Goal: Information Seeking & Learning: Check status

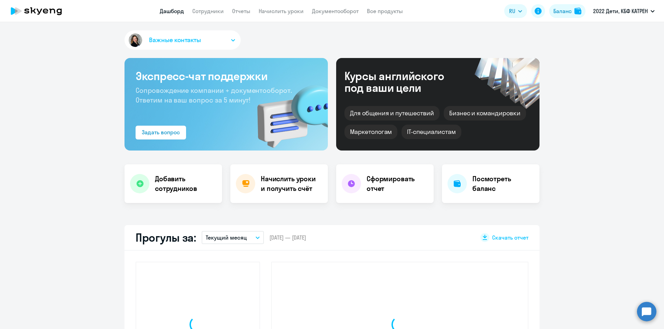
click at [641, 313] on circle at bounding box center [646, 311] width 19 height 19
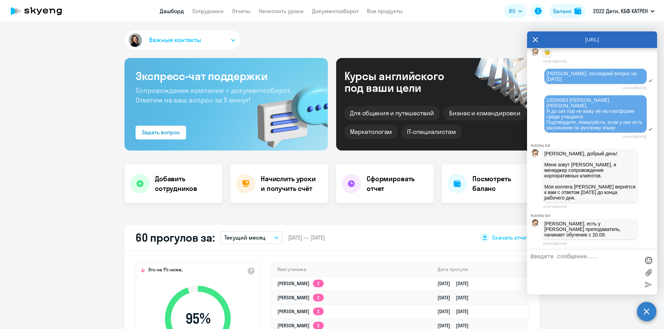
scroll to position [19865, 0]
click at [572, 263] on textarea at bounding box center [584, 272] width 109 height 37
drag, startPoint x: 566, startPoint y: 255, endPoint x: 573, endPoint y: 263, distance: 11.1
click at [573, 263] on textarea "Благодарю. Вернее у них математика." at bounding box center [584, 272] width 109 height 37
click at [567, 262] on textarea "Благодарю." at bounding box center [584, 272] width 109 height 37
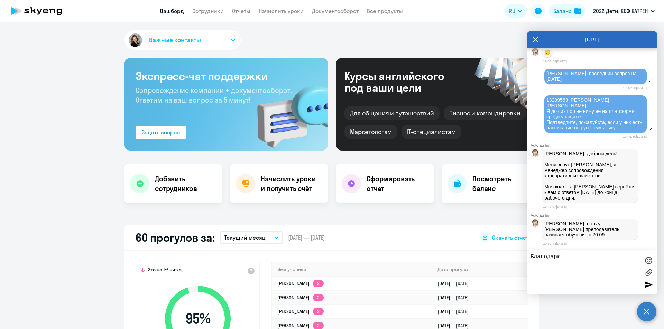
type textarea "Благодарю!"
click at [646, 288] on div at bounding box center [648, 285] width 10 height 10
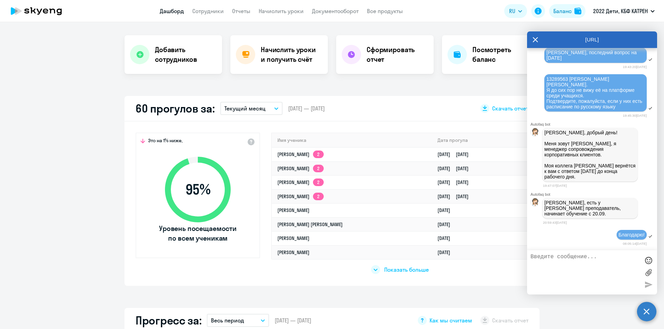
scroll to position [138, 0]
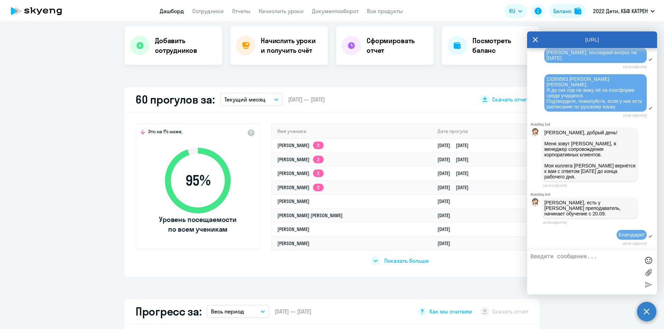
click at [398, 263] on span "Показать больше" at bounding box center [406, 261] width 45 height 8
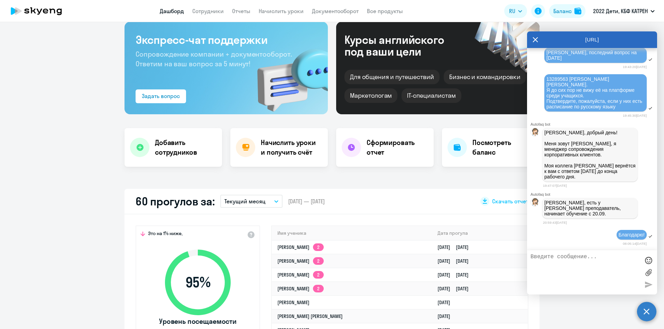
scroll to position [35, 0]
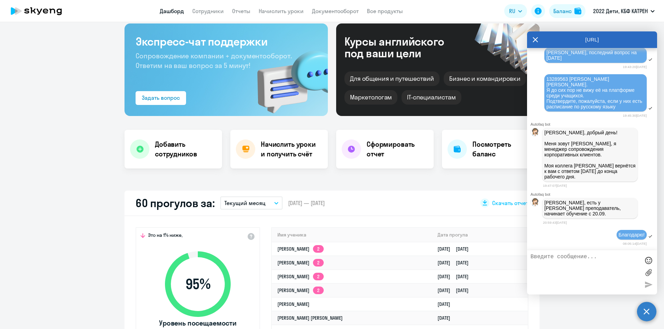
click at [203, 7] on app-menu-item-link "Сотрудники" at bounding box center [207, 11] width 31 height 9
click at [533, 40] on icon at bounding box center [535, 39] width 6 height 17
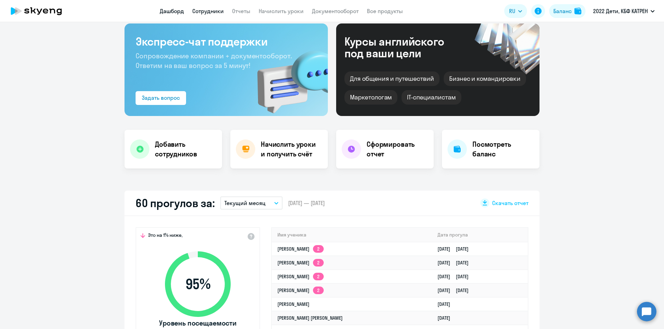
click at [205, 11] on link "Сотрудники" at bounding box center [207, 11] width 31 height 7
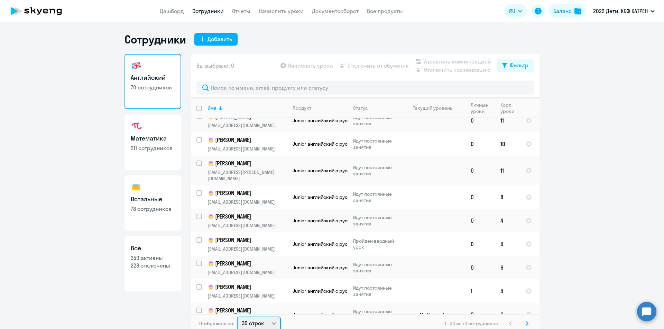
scroll to position [1, 0]
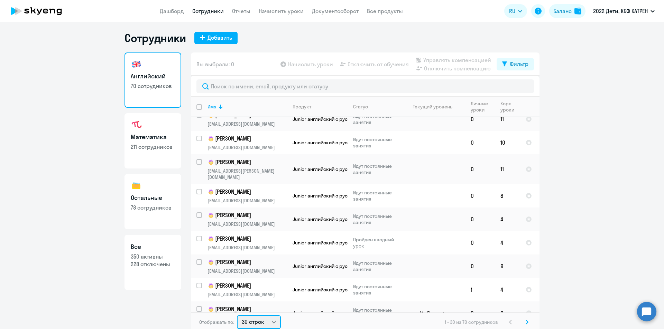
click at [271, 322] on select "30 строк 50 строк 100 строк" at bounding box center [259, 323] width 44 height 14
select select "50"
click at [237, 316] on select "30 строк 50 строк 100 строк" at bounding box center [259, 323] width 44 height 14
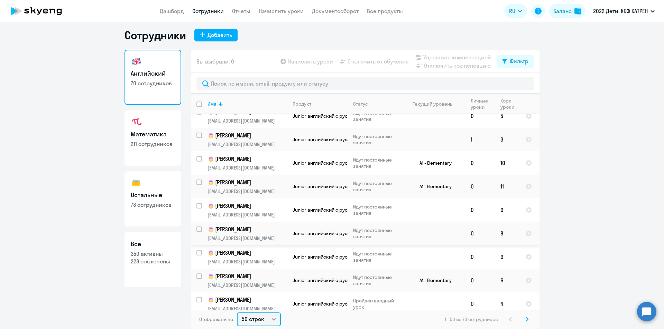
scroll to position [979, 0]
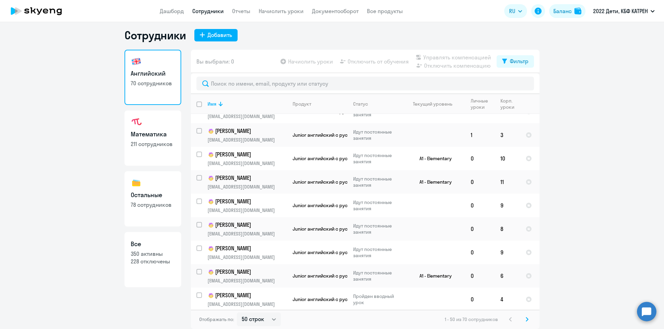
click at [525, 321] on icon at bounding box center [526, 319] width 3 height 5
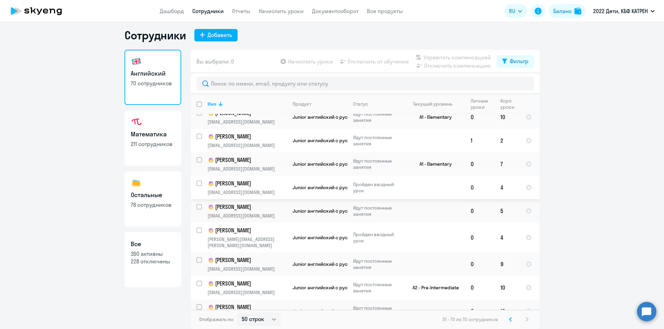
scroll to position [273, 0]
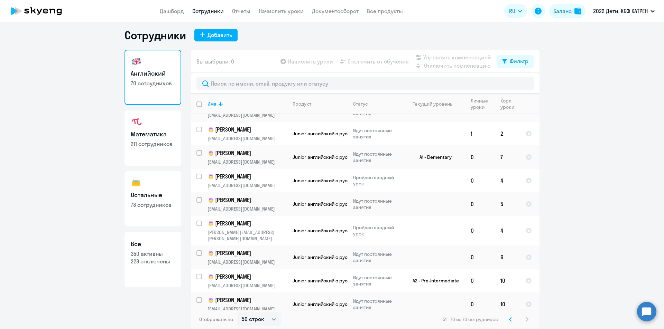
click at [151, 142] on p "211 сотрудников" at bounding box center [153, 144] width 44 height 8
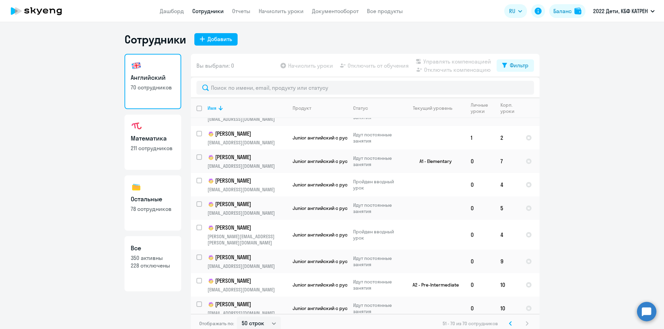
select select "30"
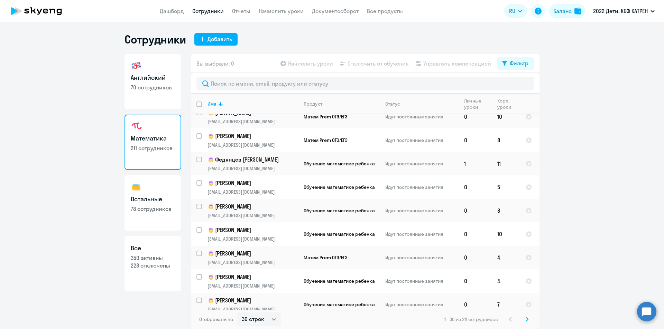
scroll to position [509, 0]
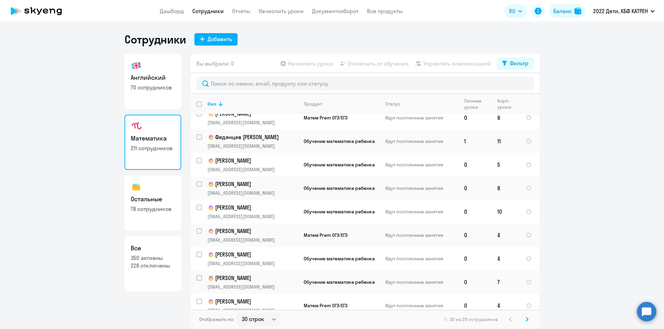
click at [527, 320] on icon at bounding box center [526, 319] width 3 height 5
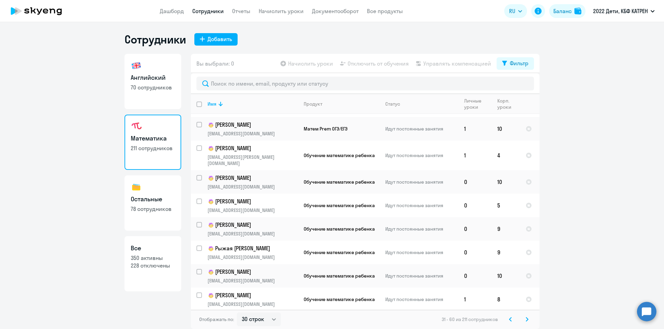
click at [527, 322] on svg-icon at bounding box center [527, 320] width 8 height 8
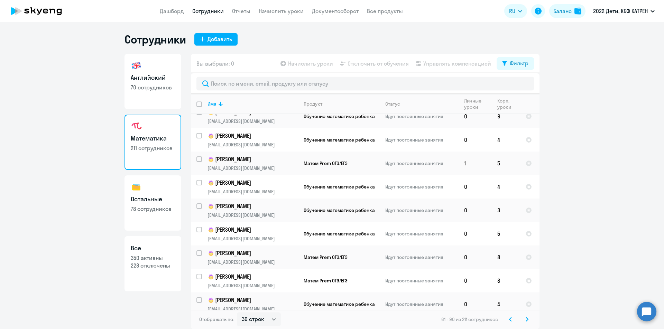
click at [529, 318] on svg-icon at bounding box center [527, 320] width 8 height 8
click at [527, 319] on icon at bounding box center [527, 320] width 2 height 4
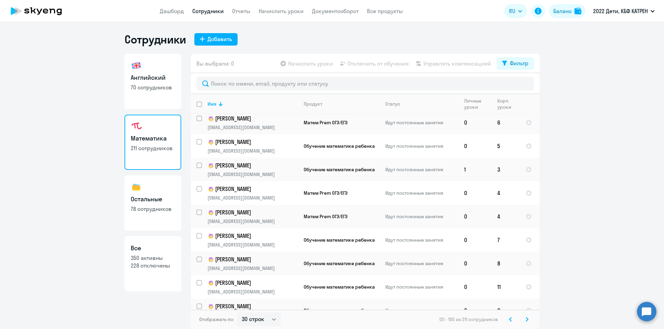
click at [526, 321] on icon at bounding box center [527, 320] width 2 height 4
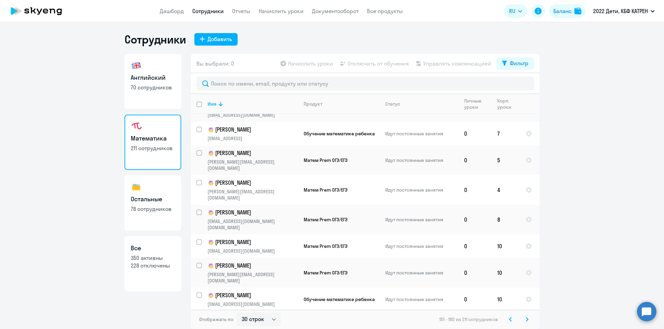
click at [528, 319] on icon at bounding box center [527, 320] width 2 height 4
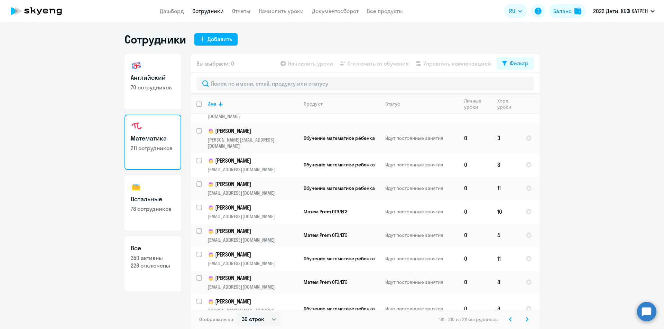
click at [527, 317] on svg-icon at bounding box center [527, 320] width 8 height 8
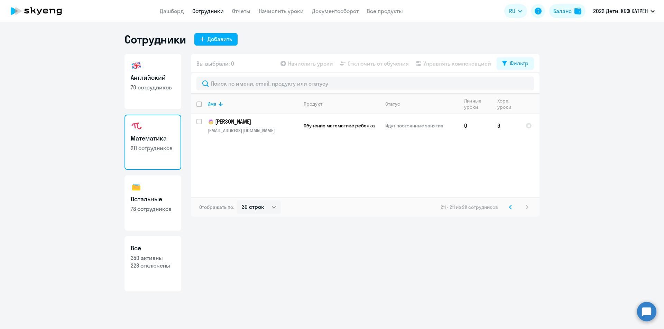
click at [148, 211] on p "78 сотрудников" at bounding box center [153, 209] width 44 height 8
select select "30"
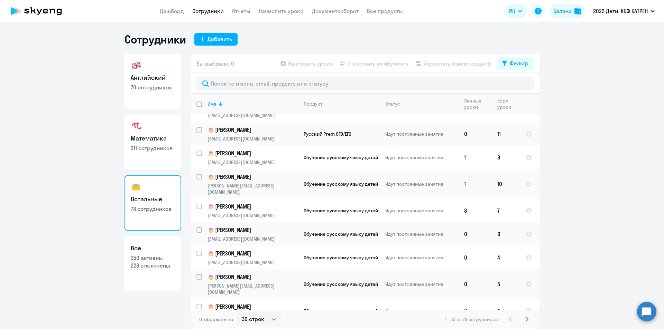
scroll to position [509, 0]
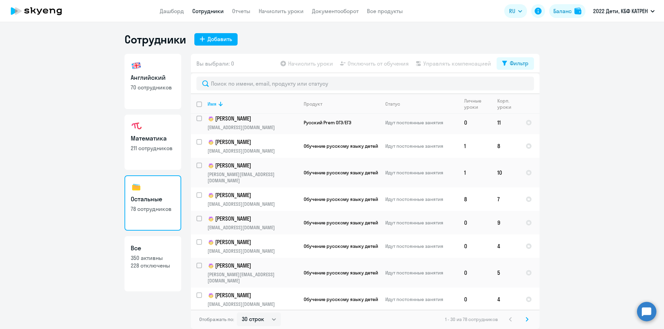
click at [527, 321] on icon at bounding box center [526, 319] width 3 height 5
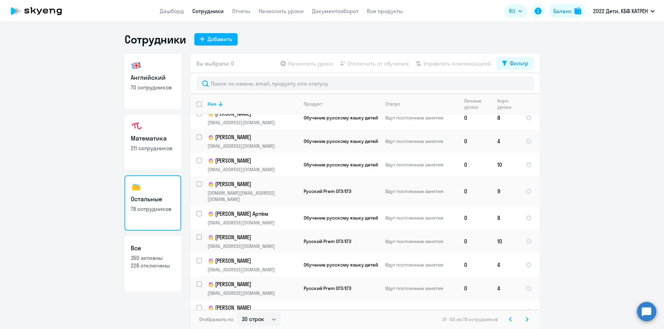
click at [526, 322] on svg-icon at bounding box center [527, 320] width 8 height 8
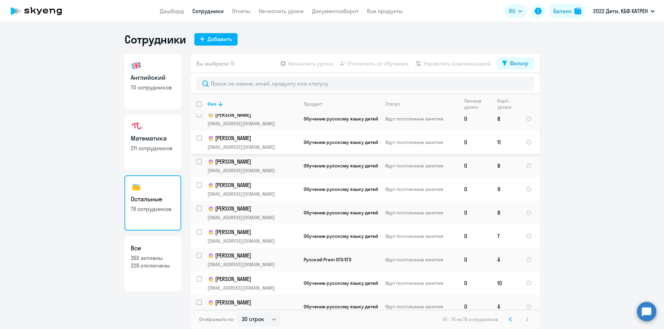
scroll to position [227, 0]
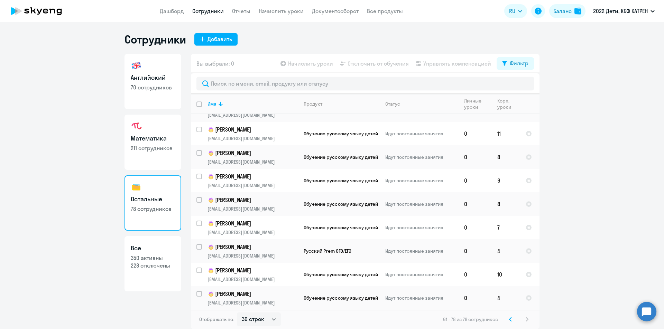
click at [143, 261] on p "350 активны" at bounding box center [153, 258] width 44 height 8
select select "30"
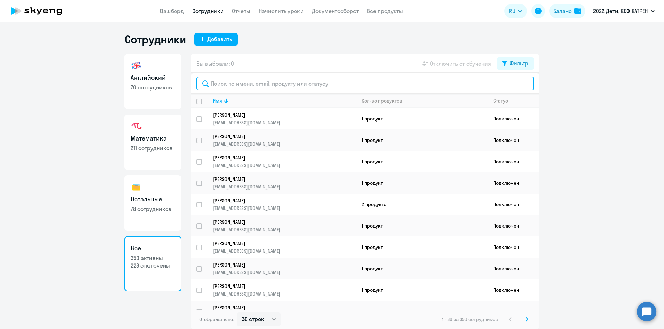
click at [236, 86] on input "text" at bounding box center [364, 84] width 337 height 14
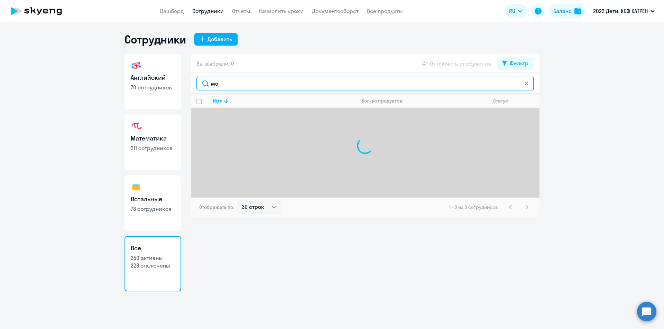
type input "м"
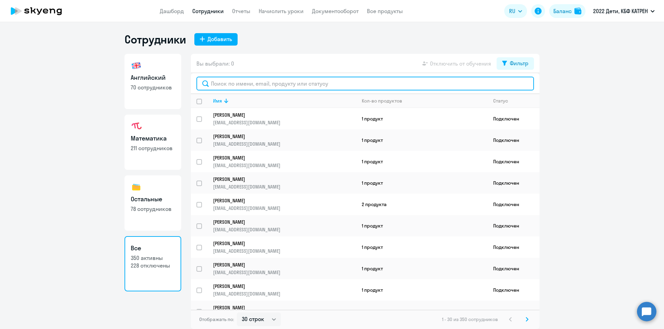
click at [255, 88] on input "text" at bounding box center [364, 84] width 337 height 14
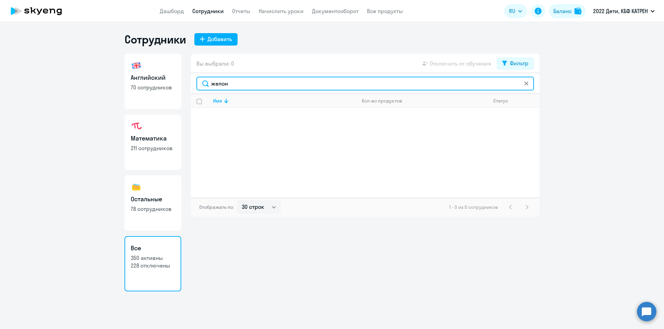
drag, startPoint x: 231, startPoint y: 83, endPoint x: 197, endPoint y: 83, distance: 33.2
click at [197, 83] on input "желон" at bounding box center [364, 84] width 337 height 14
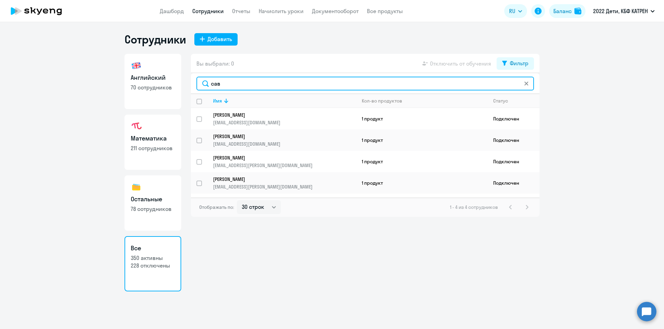
drag, startPoint x: 227, startPoint y: 85, endPoint x: 200, endPoint y: 81, distance: 27.3
click at [200, 81] on input "сав" at bounding box center [364, 84] width 337 height 14
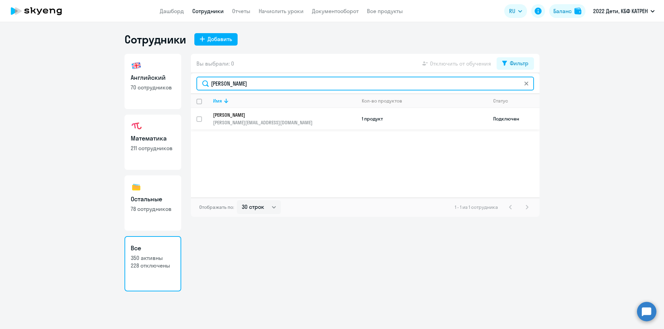
type input "[PERSON_NAME]"
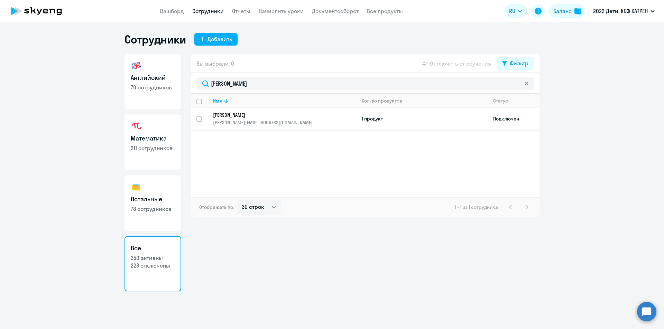
click at [253, 114] on p "[PERSON_NAME]" at bounding box center [279, 115] width 133 height 6
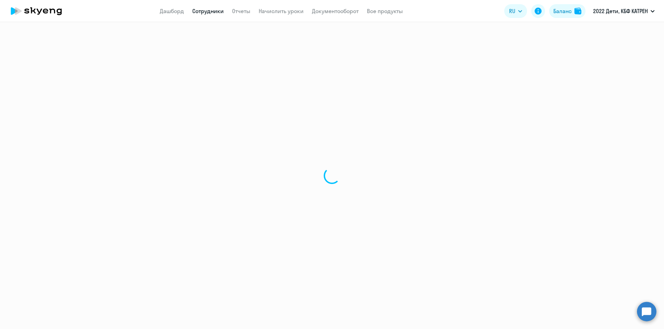
select select "others"
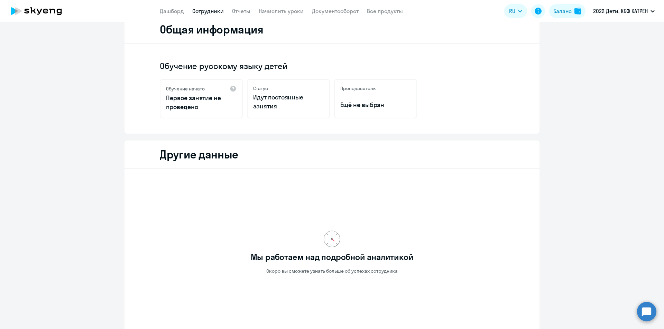
scroll to position [138, 0]
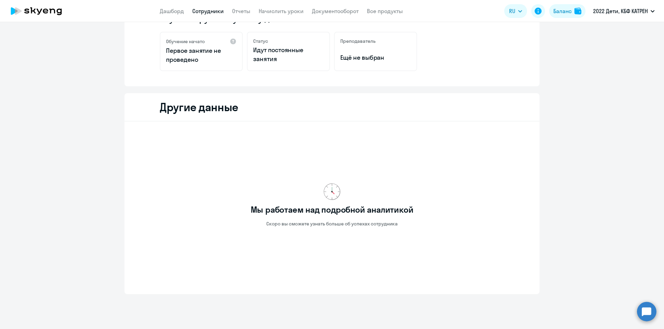
click at [203, 13] on link "Сотрудники" at bounding box center [207, 11] width 31 height 7
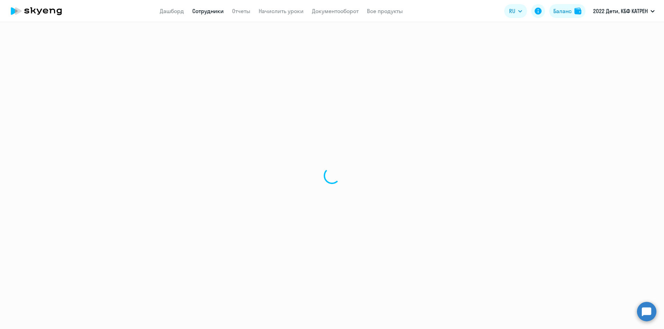
select select "30"
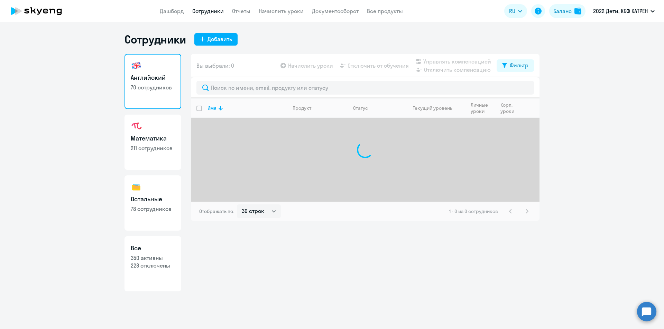
click at [153, 248] on h3 "Все" at bounding box center [153, 248] width 44 height 9
select select "30"
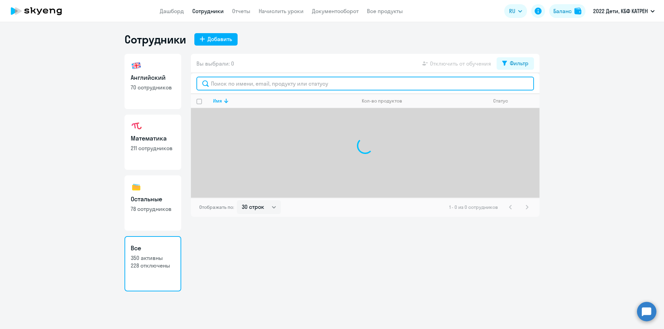
click at [264, 84] on input "text" at bounding box center [364, 84] width 337 height 14
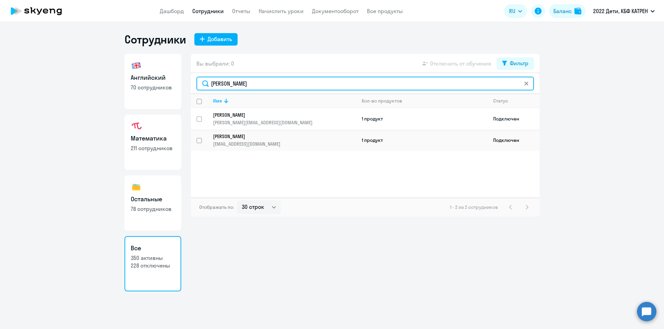
type input "[PERSON_NAME]"
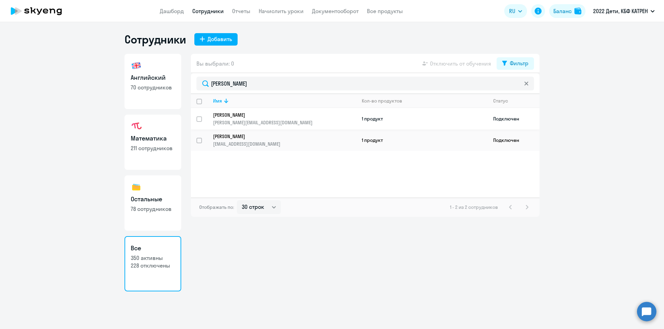
click at [261, 114] on p "[PERSON_NAME]" at bounding box center [279, 115] width 133 height 6
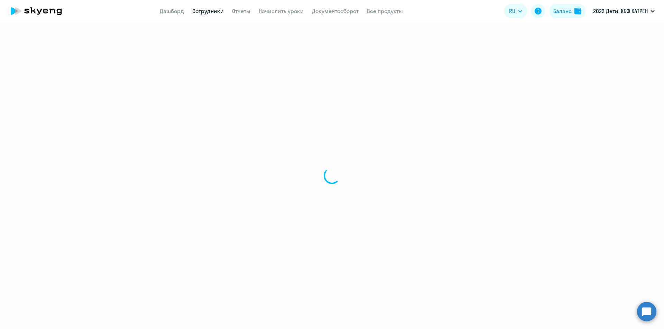
select select "others"
select select "30"
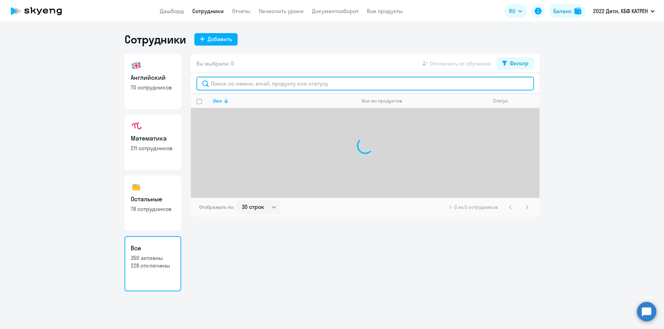
click at [260, 84] on input "text" at bounding box center [364, 84] width 337 height 14
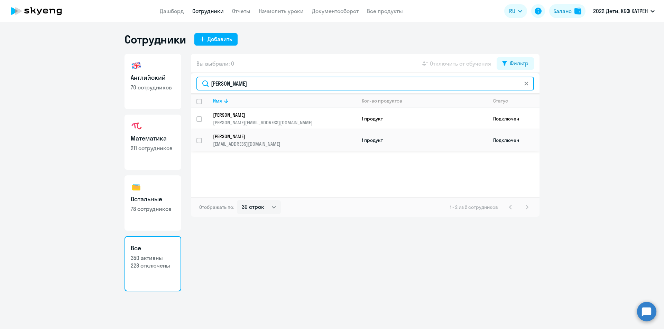
type input "[PERSON_NAME]"
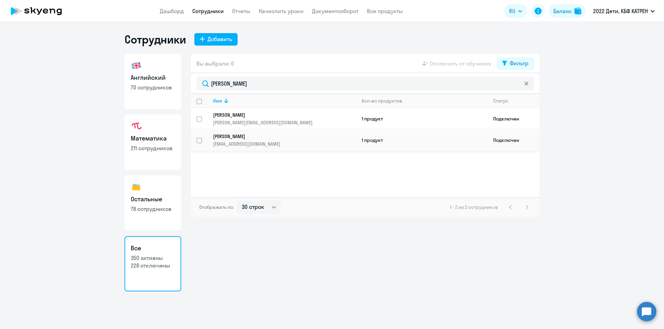
click at [251, 135] on p "[PERSON_NAME]" at bounding box center [279, 136] width 133 height 6
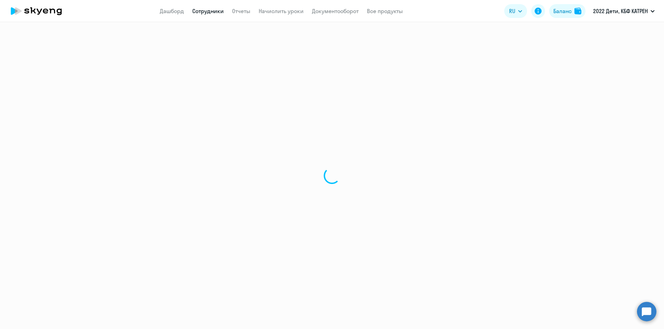
select select "math"
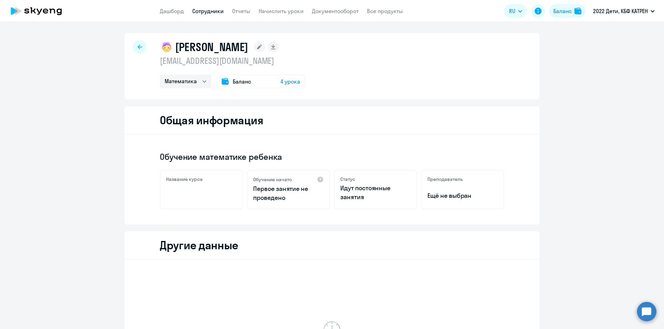
click at [204, 11] on link "Сотрудники" at bounding box center [207, 11] width 31 height 7
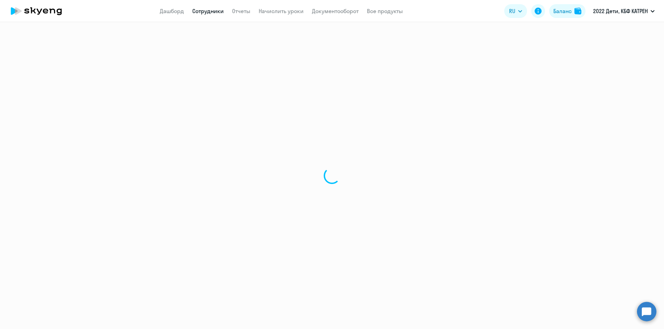
select select "30"
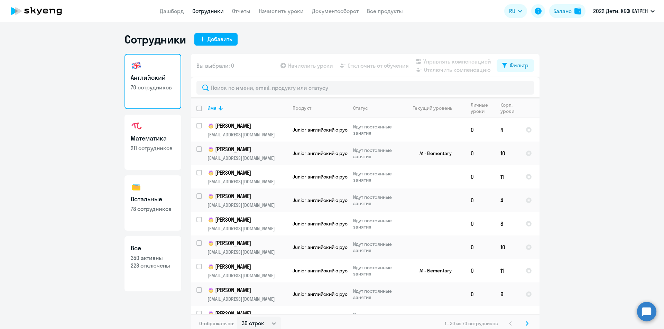
click at [159, 254] on p "350 активны" at bounding box center [153, 258] width 44 height 8
select select "30"
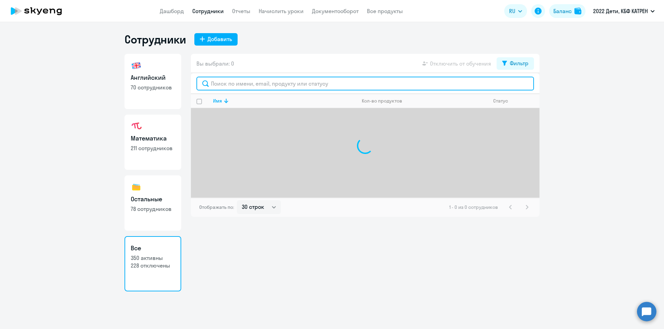
click at [251, 87] on input "text" at bounding box center [364, 84] width 337 height 14
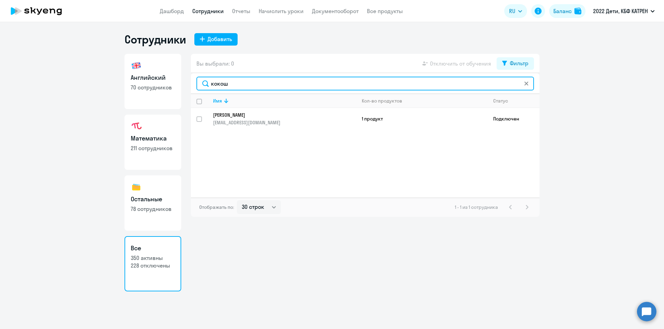
type input "кокош"
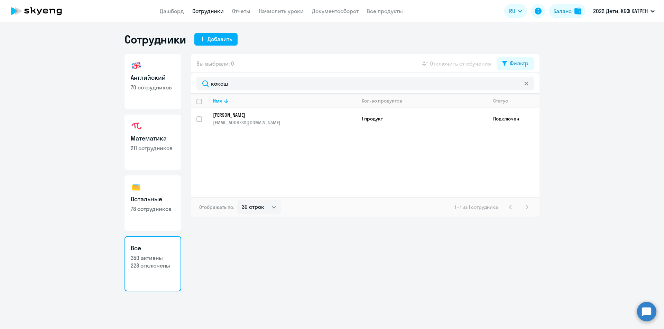
click at [243, 117] on p "[PERSON_NAME]" at bounding box center [279, 115] width 133 height 6
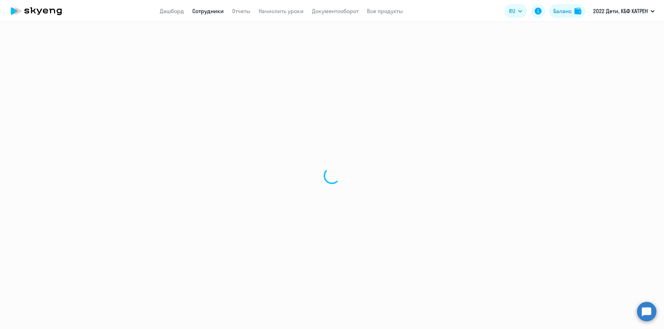
select select "english"
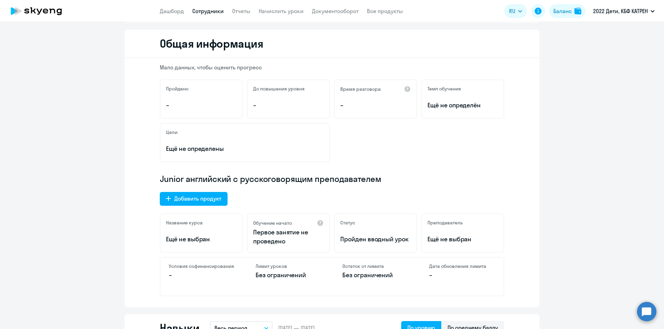
scroll to position [173, 0]
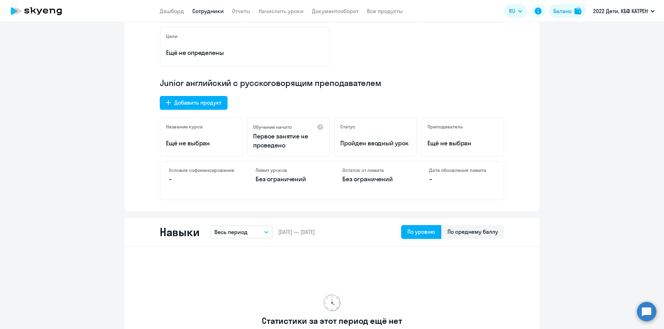
click at [206, 10] on link "Сотрудники" at bounding box center [207, 11] width 31 height 7
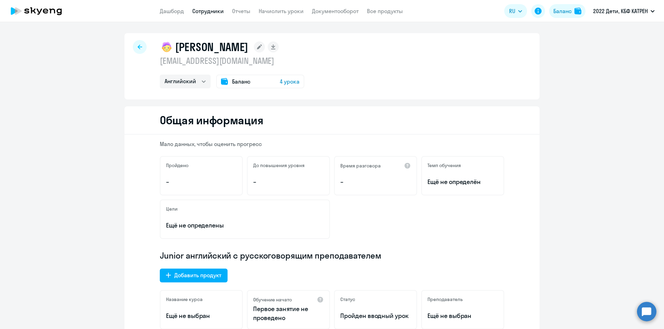
select select "30"
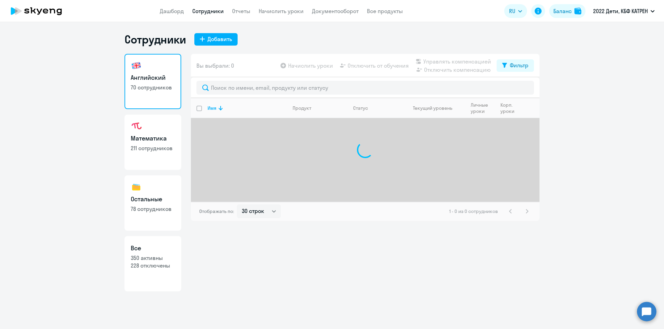
click at [140, 257] on p "350 активны" at bounding box center [153, 258] width 44 height 8
select select "30"
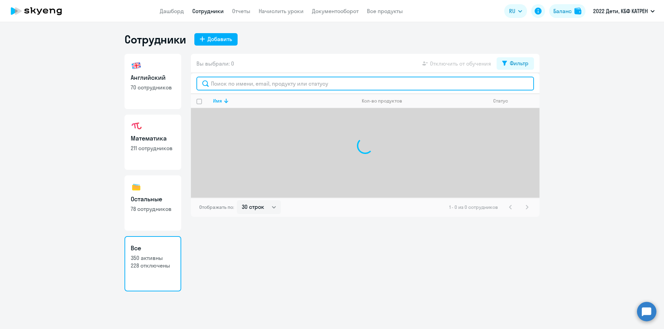
click at [280, 89] on input "text" at bounding box center [364, 84] width 337 height 14
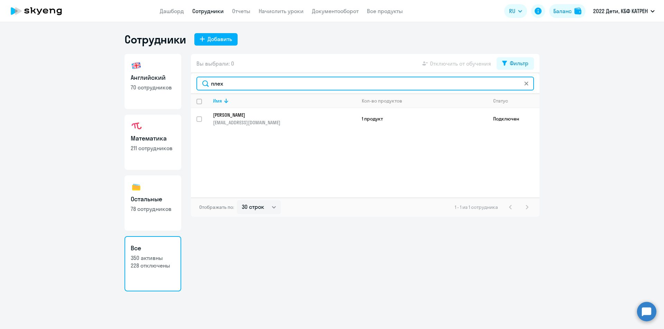
type input "плех"
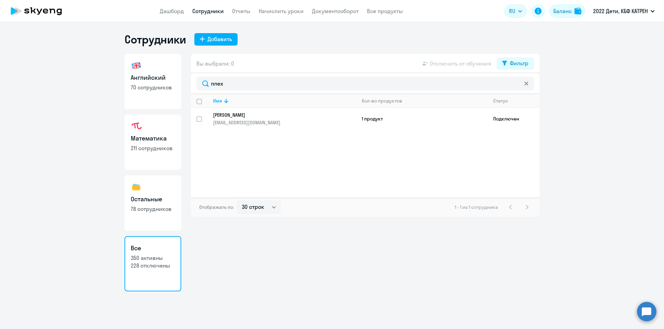
click at [265, 116] on p "[PERSON_NAME]" at bounding box center [279, 115] width 133 height 6
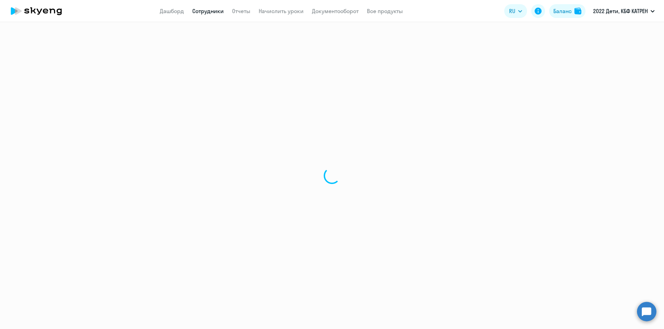
select select "english"
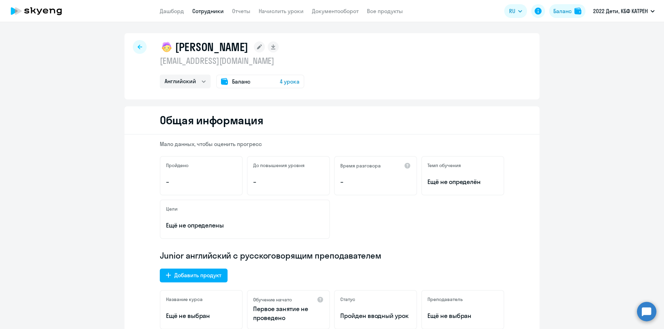
click at [207, 12] on link "Сотрудники" at bounding box center [207, 11] width 31 height 7
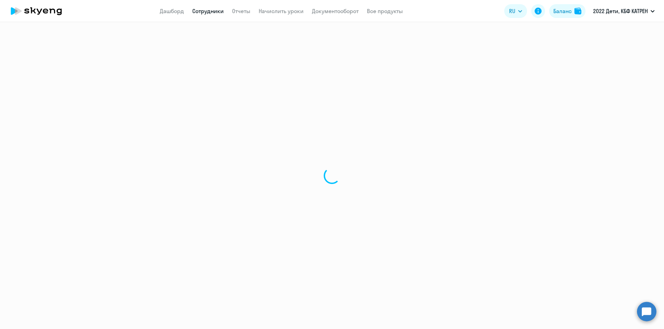
select select "30"
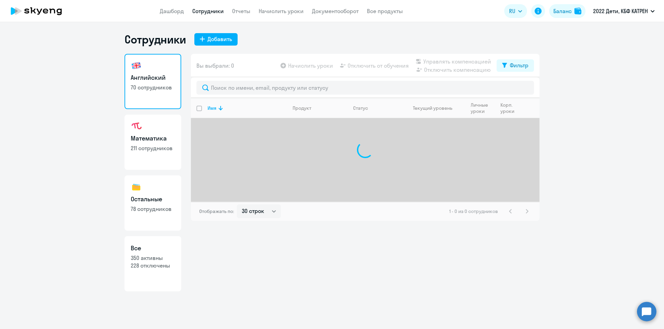
click at [155, 265] on p "228 отключены" at bounding box center [153, 266] width 44 height 8
select select "30"
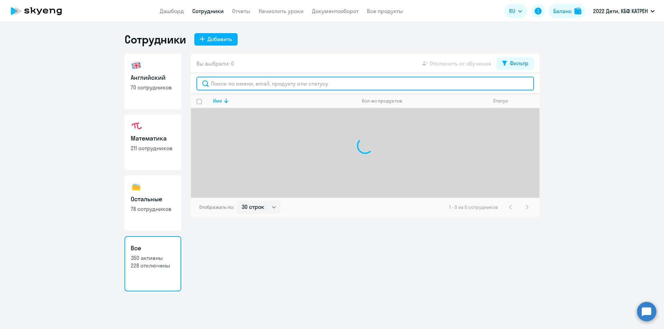
click at [232, 85] on input "text" at bounding box center [364, 84] width 337 height 14
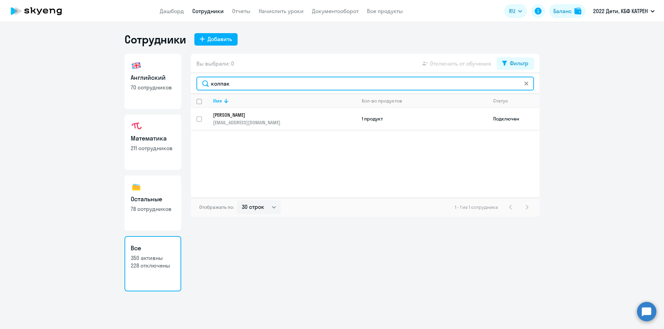
type input "колпак"
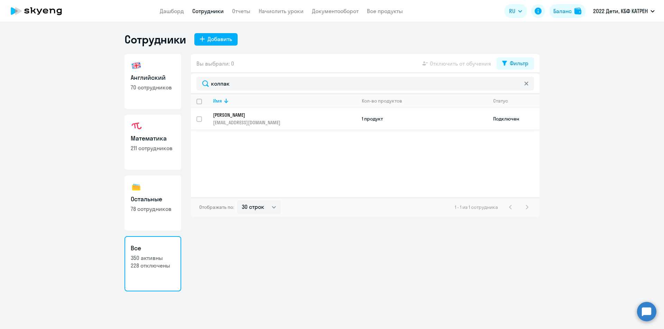
click at [248, 120] on p "[EMAIL_ADDRESS][DOMAIN_NAME]" at bounding box center [284, 123] width 143 height 6
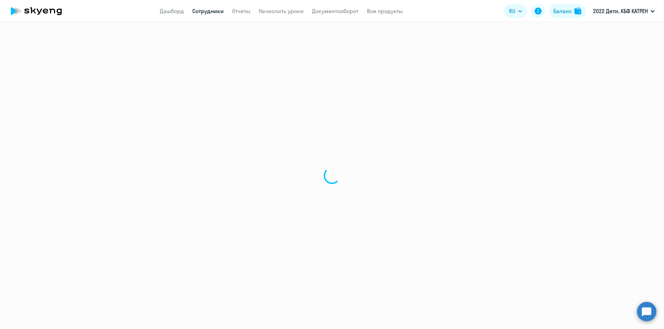
select select "math"
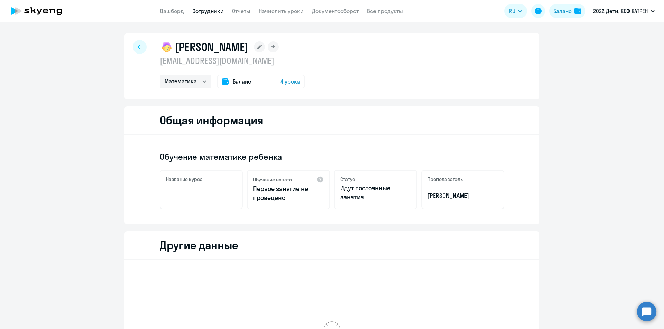
click at [207, 14] on link "Сотрудники" at bounding box center [207, 11] width 31 height 7
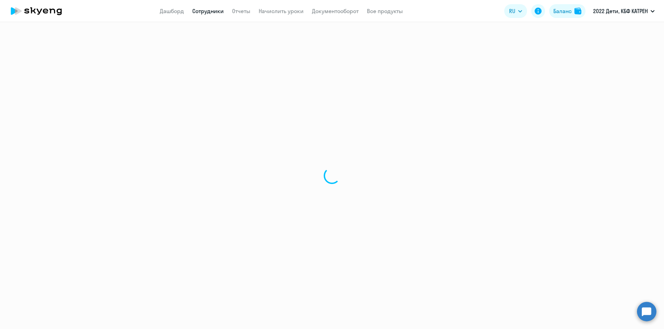
select select "30"
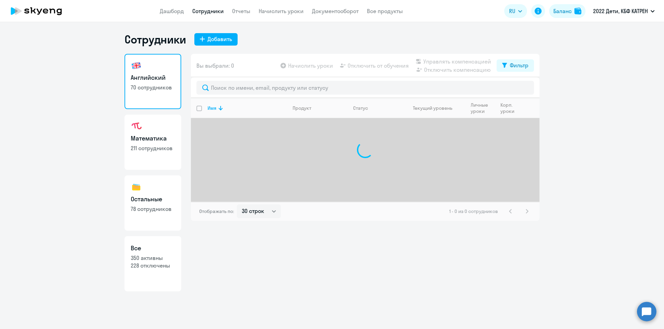
click at [153, 260] on p "350 активны" at bounding box center [153, 258] width 44 height 8
select select "30"
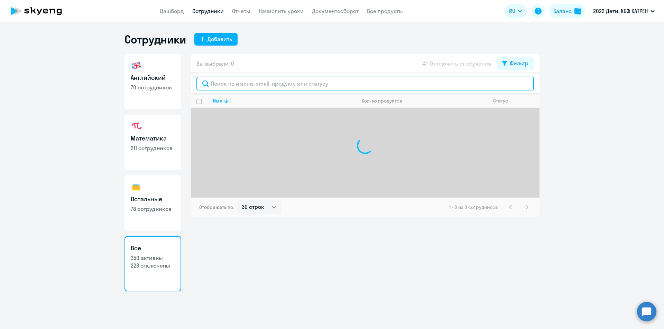
click at [247, 85] on input "text" at bounding box center [364, 84] width 337 height 14
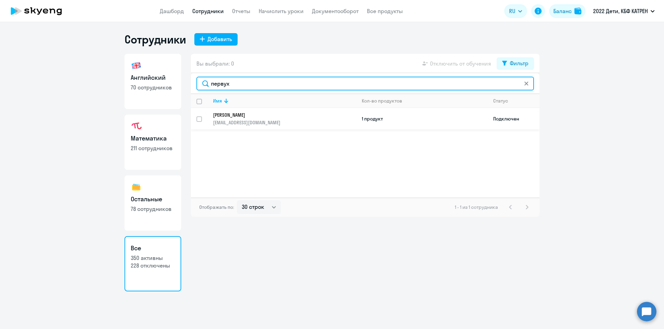
type input "первух"
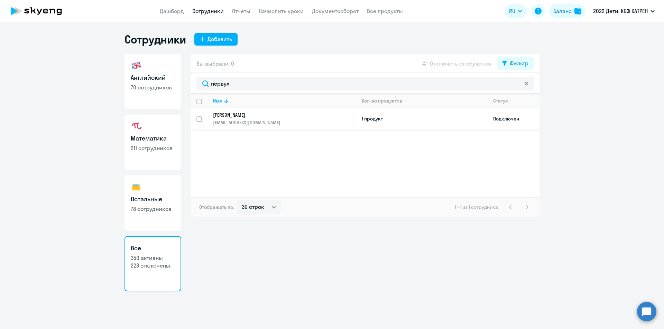
click at [244, 118] on link "[PERSON_NAME] [EMAIL_ADDRESS][DOMAIN_NAME]" at bounding box center [284, 119] width 143 height 14
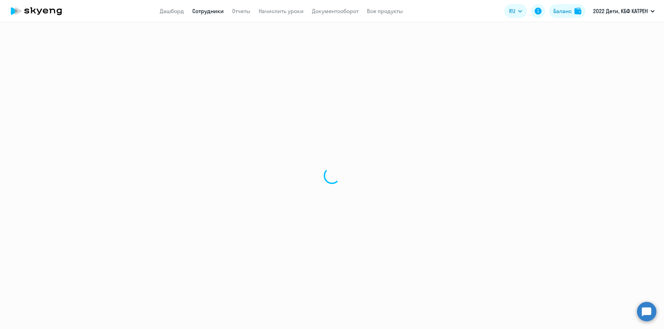
select select "math"
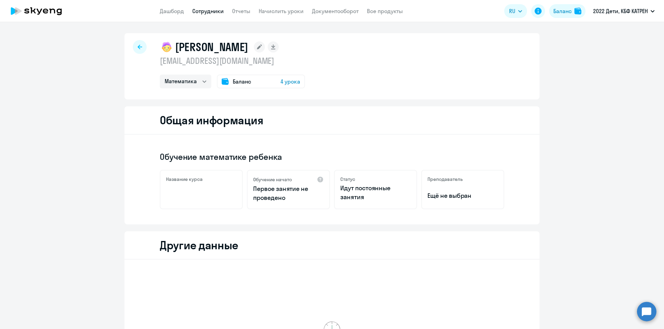
scroll to position [154, 0]
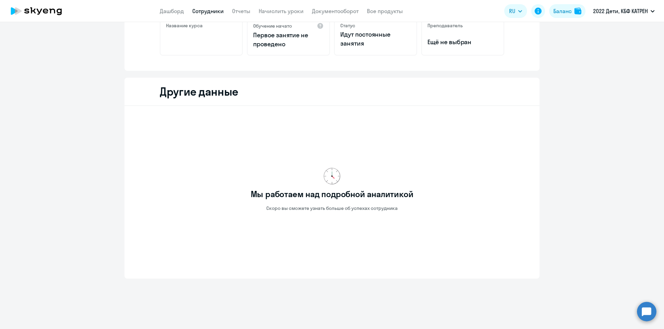
click at [202, 16] on app-header "Дашборд Сотрудники Отчеты Начислить уроки Документооборот Все продукты Дашборд …" at bounding box center [332, 11] width 664 height 22
click at [212, 11] on link "Сотрудники" at bounding box center [207, 11] width 31 height 7
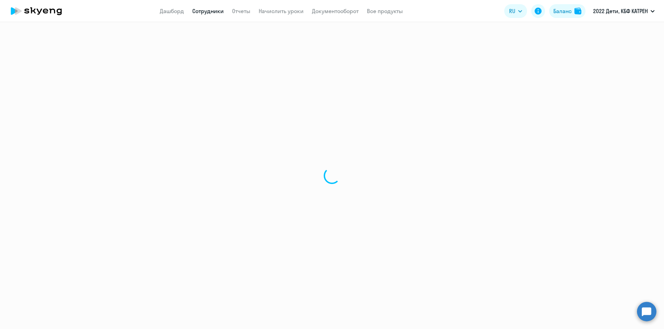
select select "30"
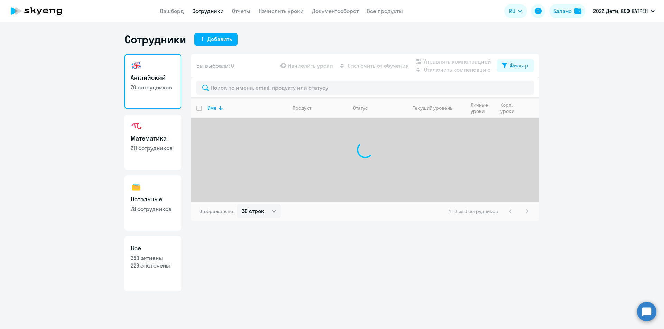
click at [168, 258] on p "350 активны" at bounding box center [153, 258] width 44 height 8
select select "30"
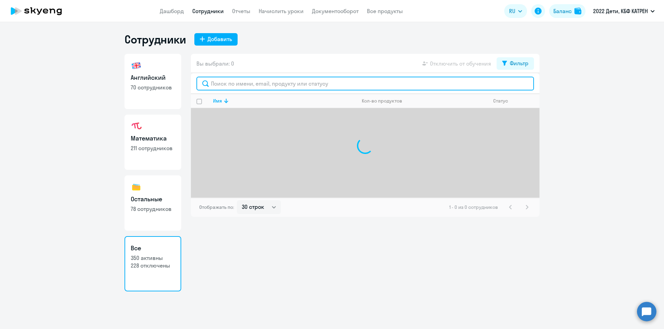
click at [271, 84] on input "text" at bounding box center [364, 84] width 337 height 14
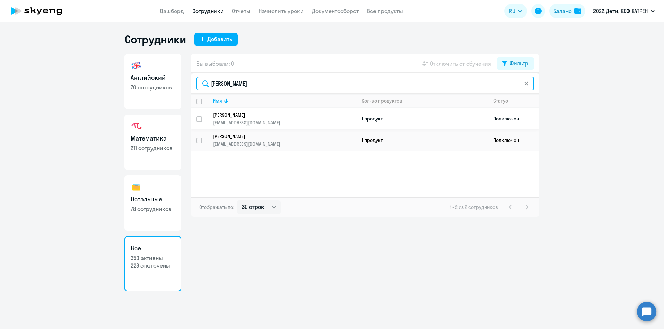
type input "[PERSON_NAME]"
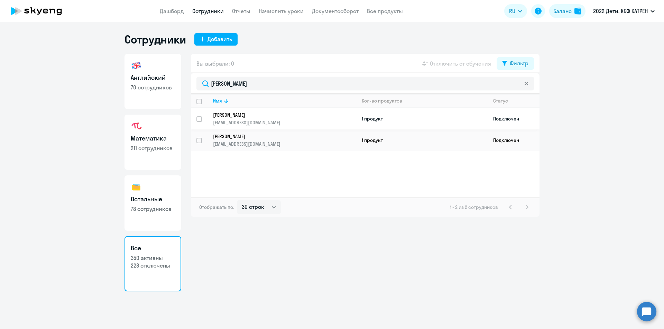
click at [257, 119] on link "[PERSON_NAME] [PERSON_NAME][EMAIL_ADDRESS][DOMAIN_NAME]" at bounding box center [284, 119] width 143 height 14
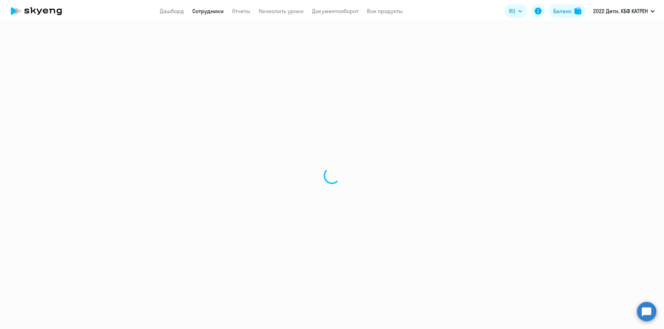
select select "others"
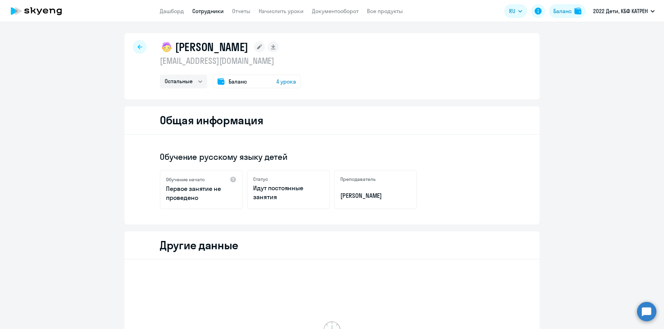
click at [199, 10] on link "Сотрудники" at bounding box center [207, 11] width 31 height 7
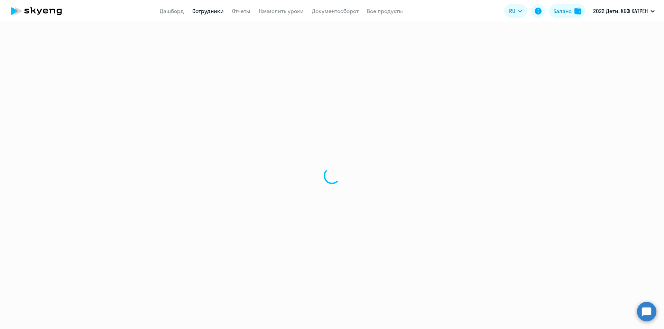
select select "30"
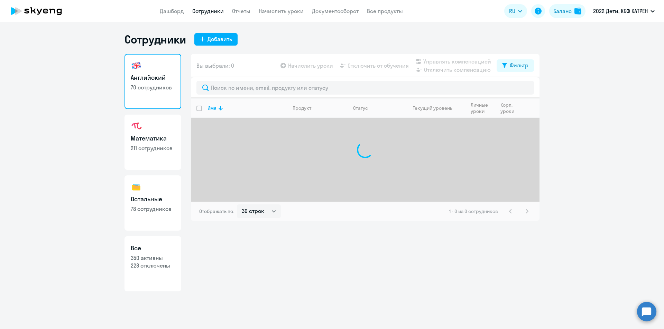
drag, startPoint x: 158, startPoint y: 252, endPoint x: 162, endPoint y: 249, distance: 5.4
click at [159, 252] on h3 "Все" at bounding box center [153, 248] width 44 height 9
select select "30"
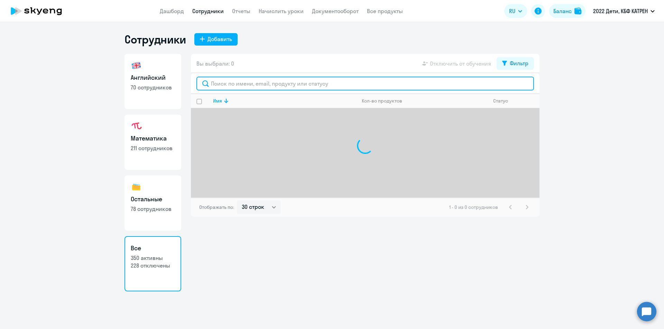
click at [273, 82] on input "text" at bounding box center [364, 84] width 337 height 14
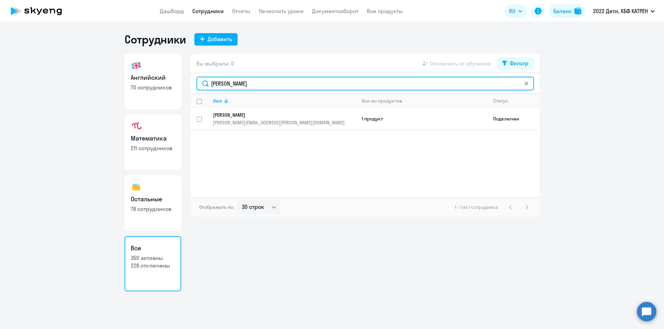
type input "[PERSON_NAME]"
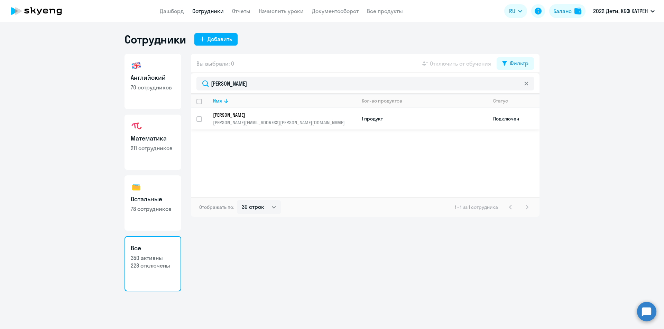
click at [270, 120] on p "[PERSON_NAME][EMAIL_ADDRESS][PERSON_NAME][DOMAIN_NAME]" at bounding box center [284, 123] width 143 height 6
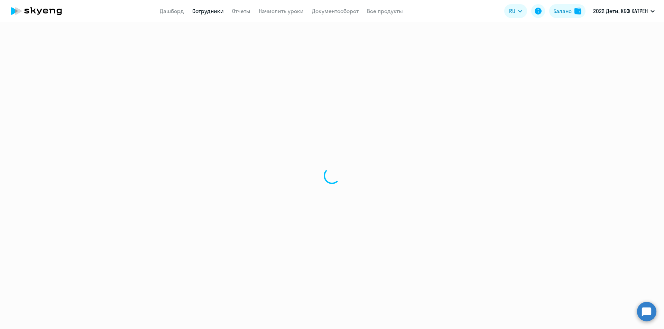
select select "english"
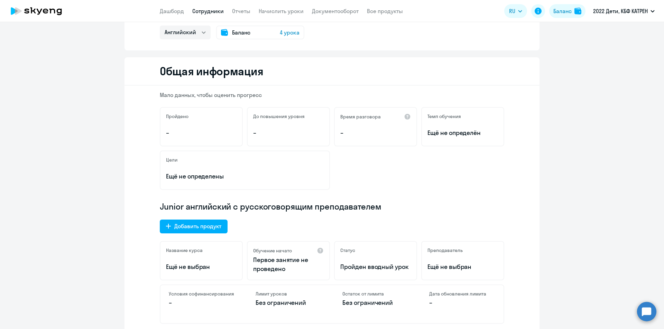
scroll to position [35, 0]
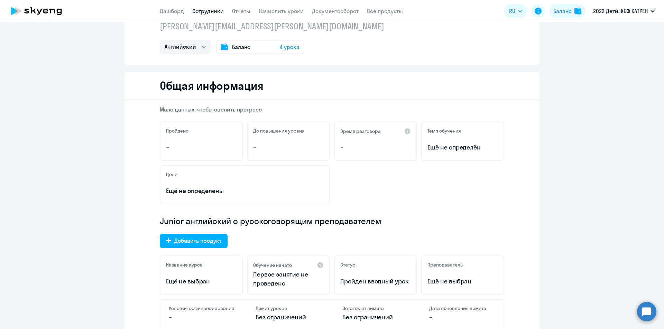
click at [193, 15] on app-header "Дашборд Сотрудники Отчеты Начислить уроки Документооборот Все продукты Дашборд …" at bounding box center [332, 11] width 664 height 22
click at [200, 11] on link "Сотрудники" at bounding box center [207, 11] width 31 height 7
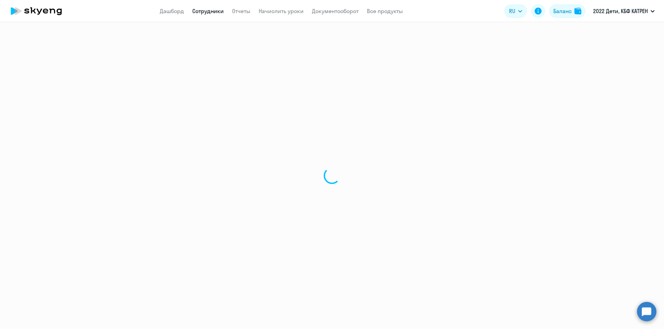
select select "30"
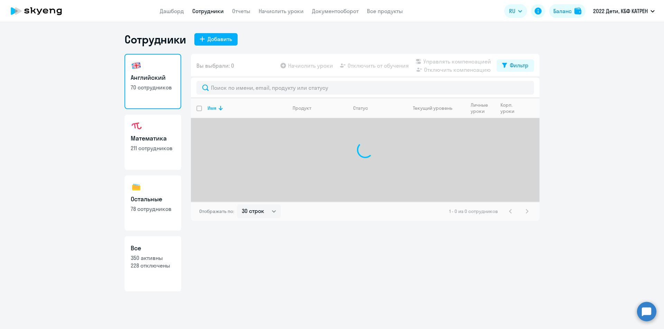
click at [149, 275] on link "Все 350 активны 228 отключены" at bounding box center [152, 263] width 57 height 55
select select "30"
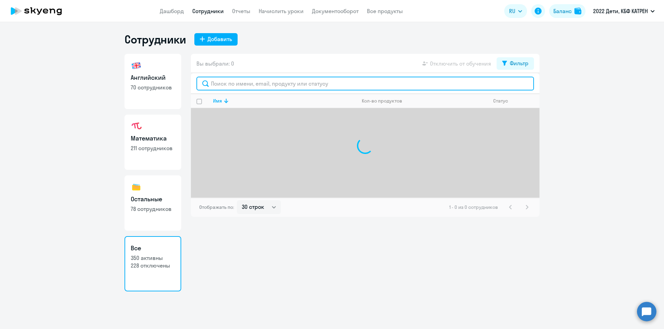
click at [267, 84] on input "text" at bounding box center [364, 84] width 337 height 14
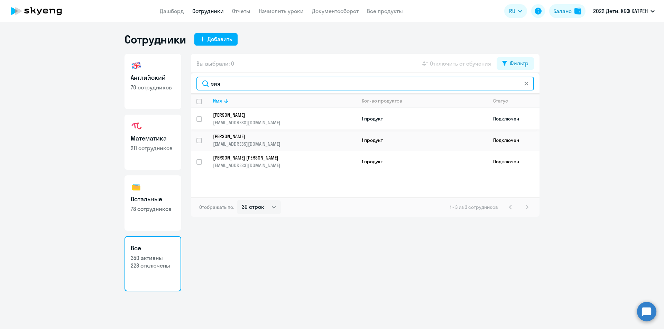
type input "зия"
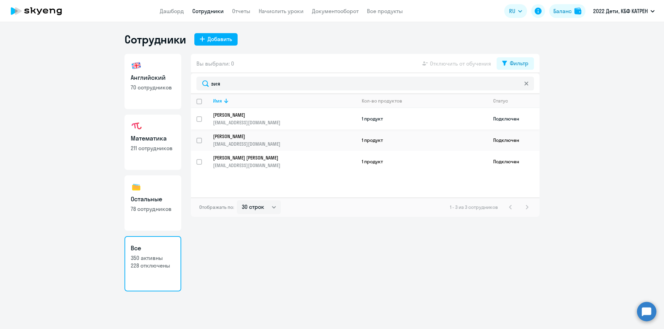
click at [262, 117] on p "[PERSON_NAME]" at bounding box center [279, 115] width 133 height 6
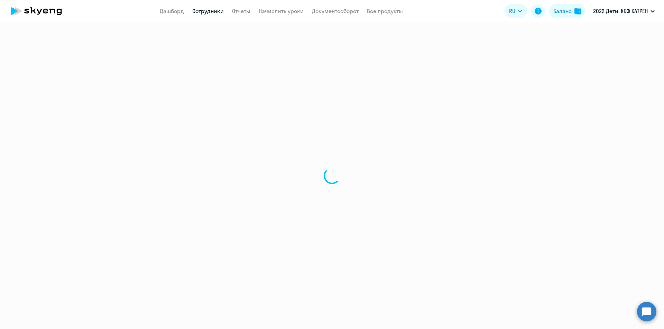
select select "math"
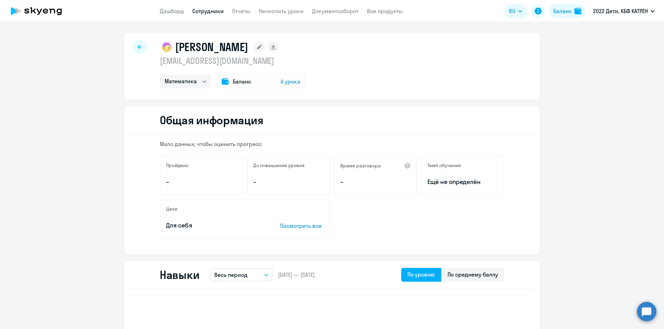
click at [196, 9] on link "Сотрудники" at bounding box center [207, 11] width 31 height 7
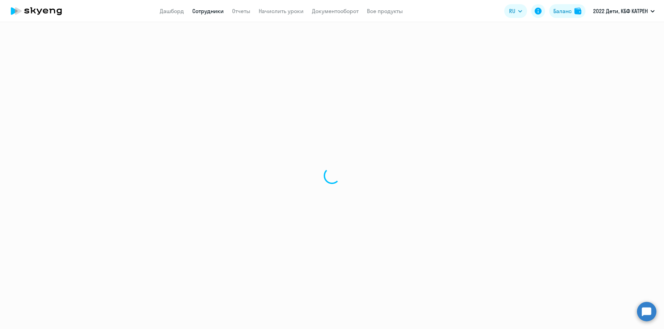
select select "30"
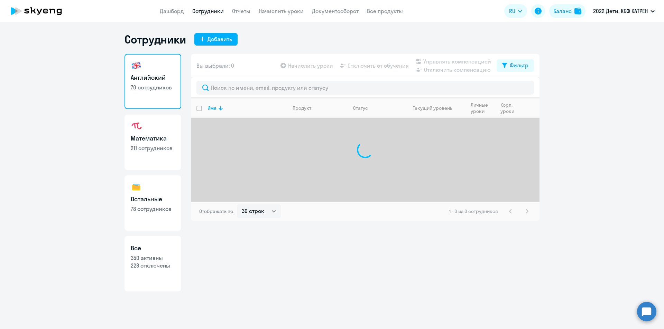
click at [154, 268] on p "228 отключены" at bounding box center [153, 266] width 44 height 8
select select "30"
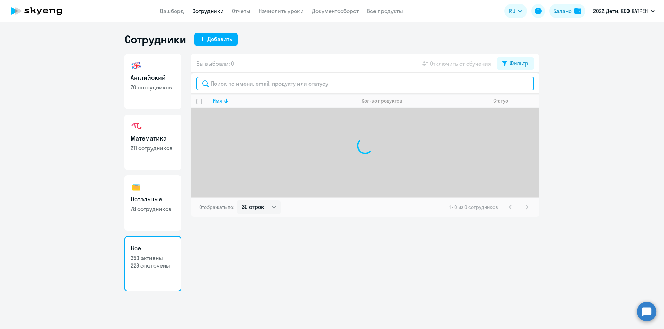
click at [252, 83] on input "text" at bounding box center [364, 84] width 337 height 14
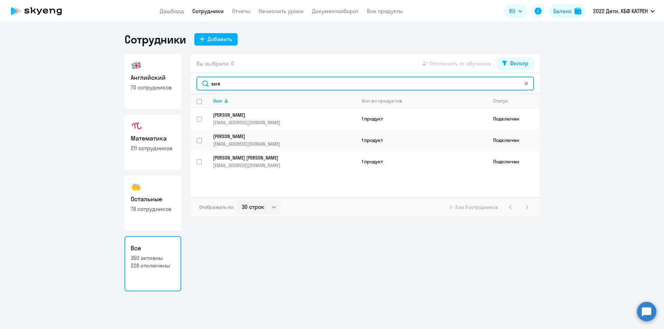
type input "зия"
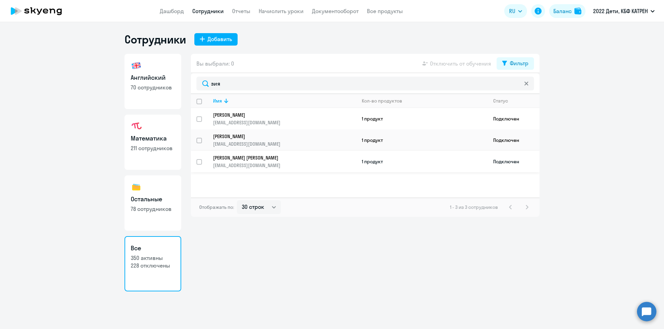
click at [261, 159] on p "[PERSON_NAME] [PERSON_NAME]" at bounding box center [279, 158] width 133 height 6
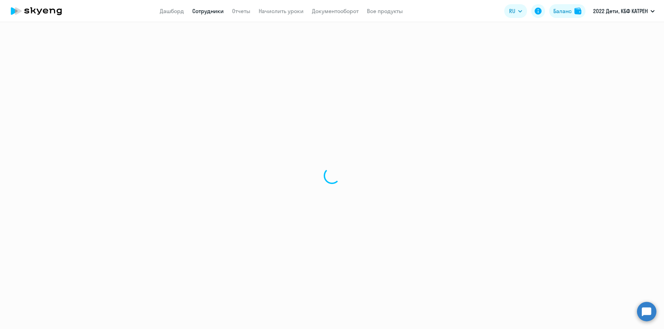
select select "english"
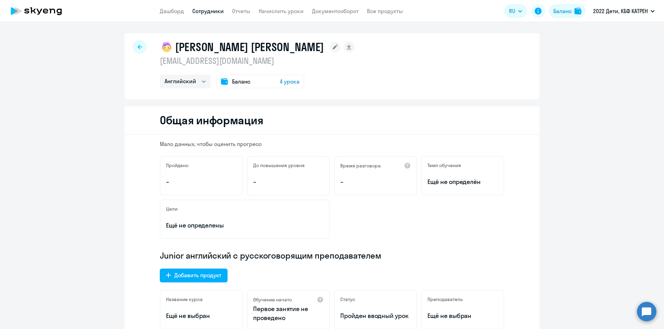
click at [208, 8] on link "Сотрудники" at bounding box center [207, 11] width 31 height 7
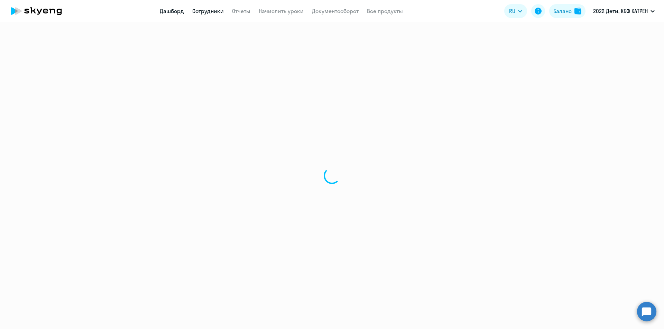
select select "30"
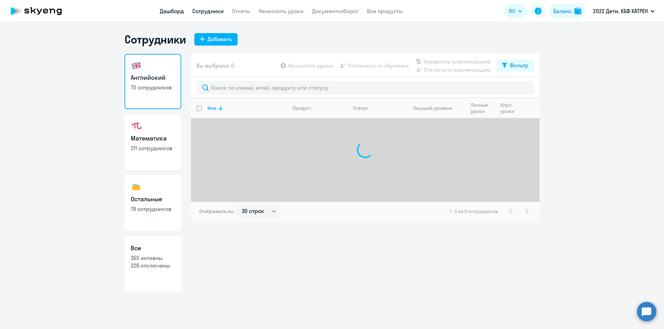
click at [178, 10] on link "Дашборд" at bounding box center [172, 11] width 24 height 7
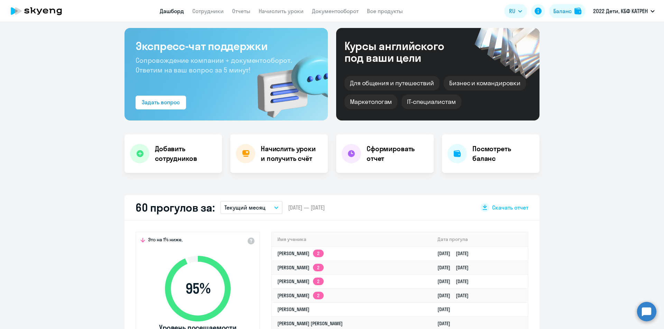
scroll to position [138, 0]
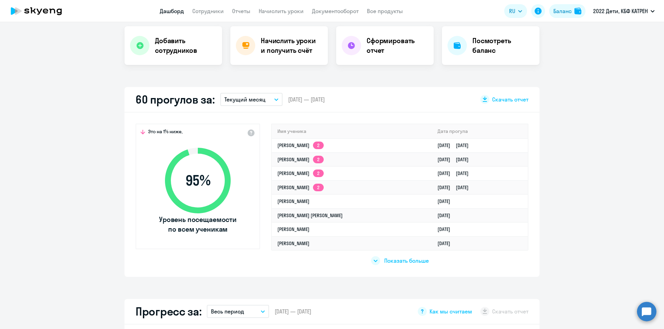
click at [400, 262] on span "Показать больше" at bounding box center [406, 261] width 45 height 8
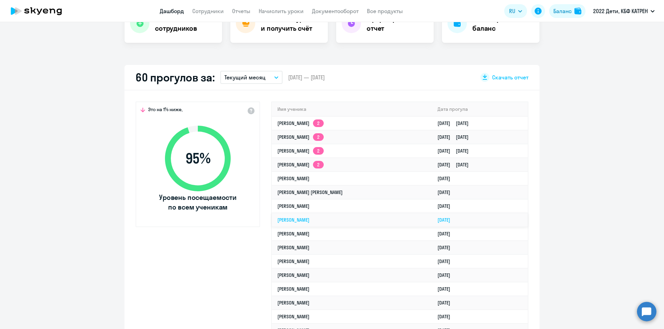
scroll to position [173, 0]
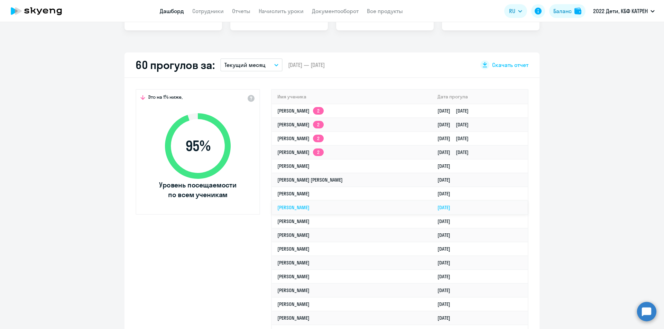
select select "30"
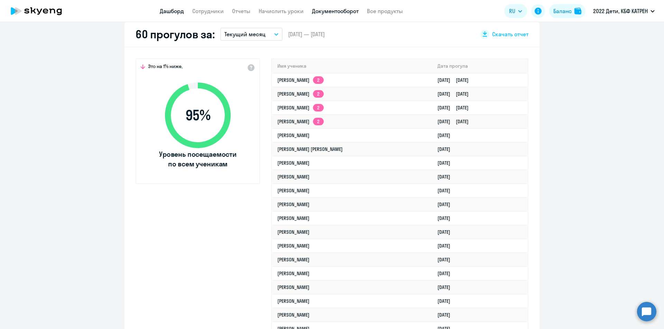
scroll to position [138, 0]
